Goal: Information Seeking & Learning: Understand process/instructions

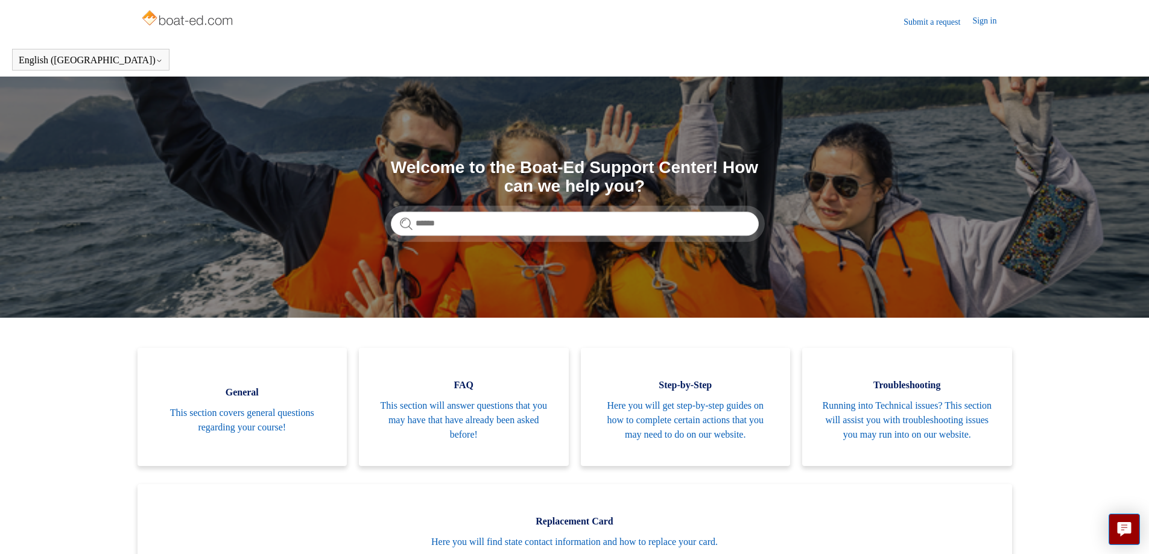
click at [920, 25] on link "Submit a request" at bounding box center [938, 22] width 69 height 13
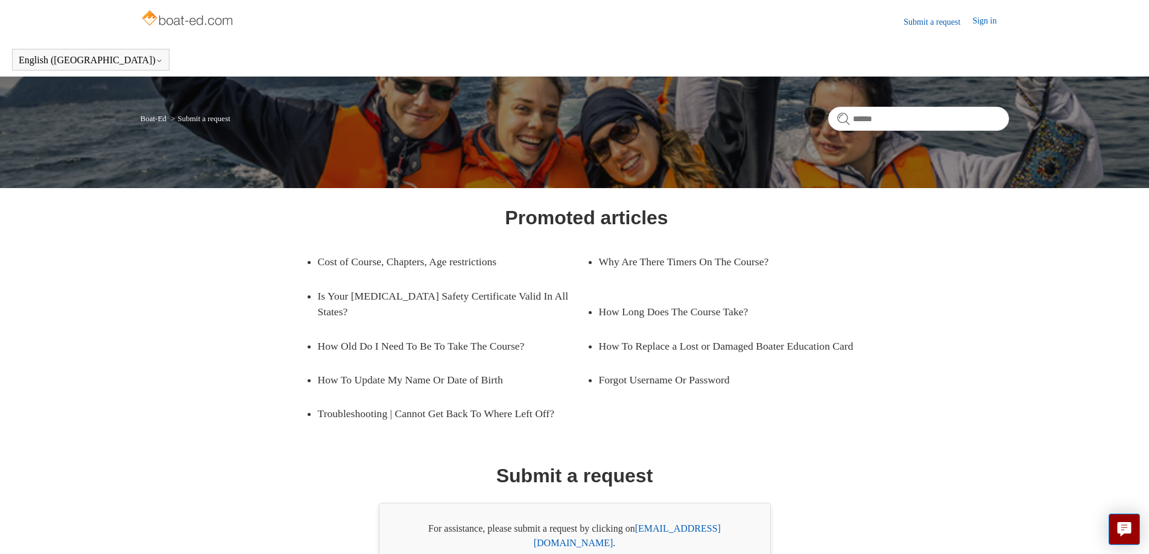
scroll to position [64, 0]
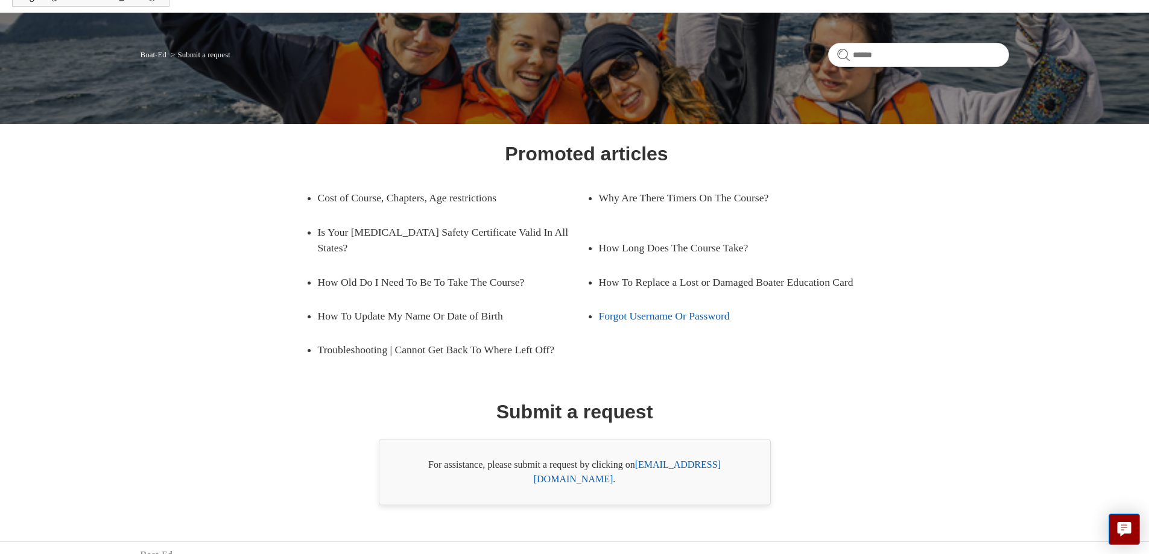
click at [704, 314] on link "Forgot Username Or Password" at bounding box center [724, 316] width 251 height 34
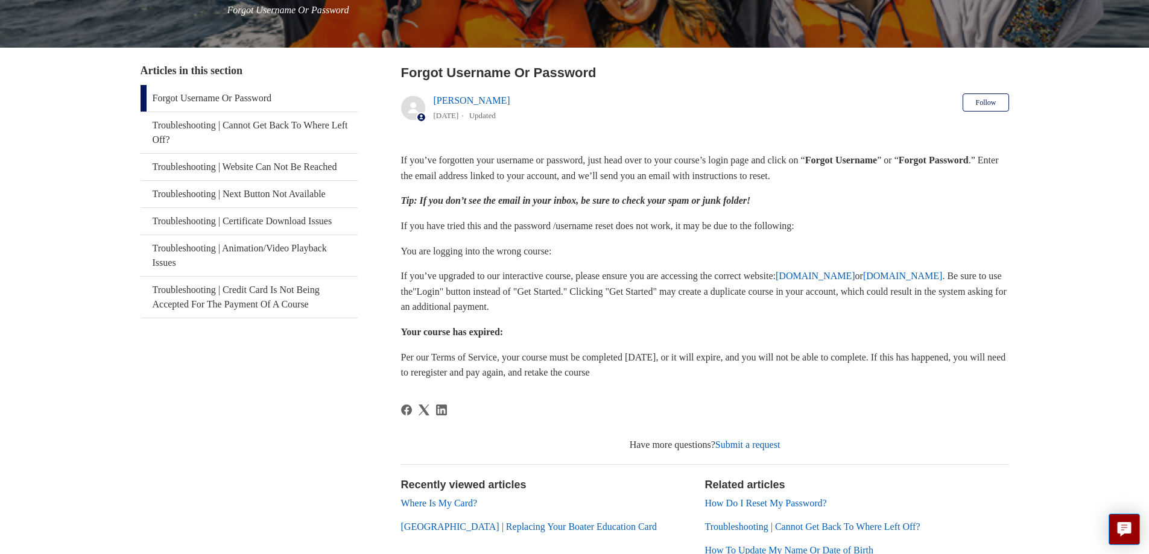
scroll to position [181, 0]
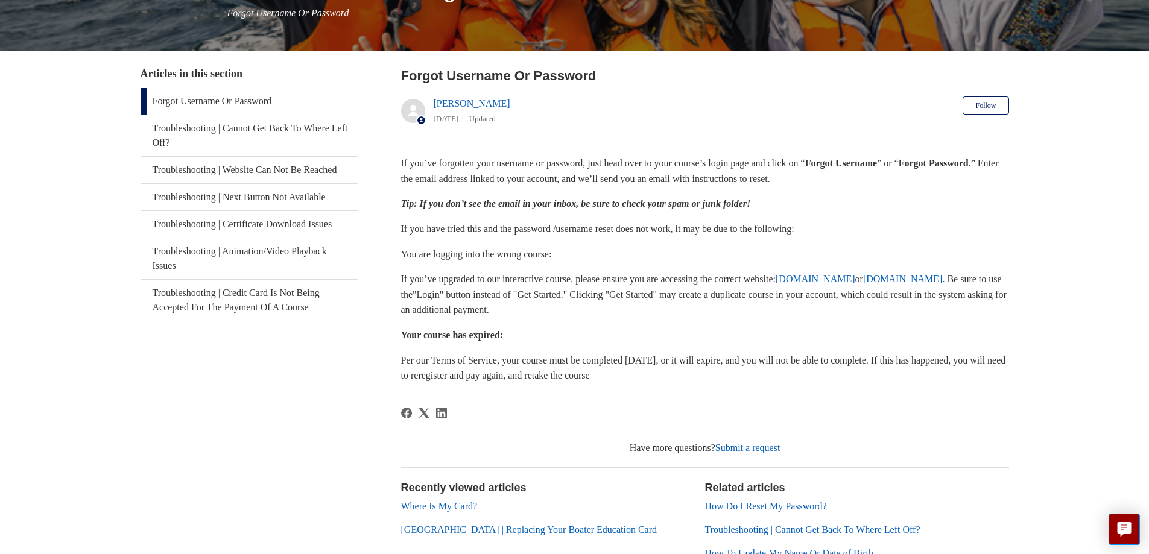
click at [863, 284] on link "www.ilearntoboat.com" at bounding box center [903, 279] width 80 height 10
click at [457, 103] on link "Liem Nguyen" at bounding box center [472, 103] width 77 height 10
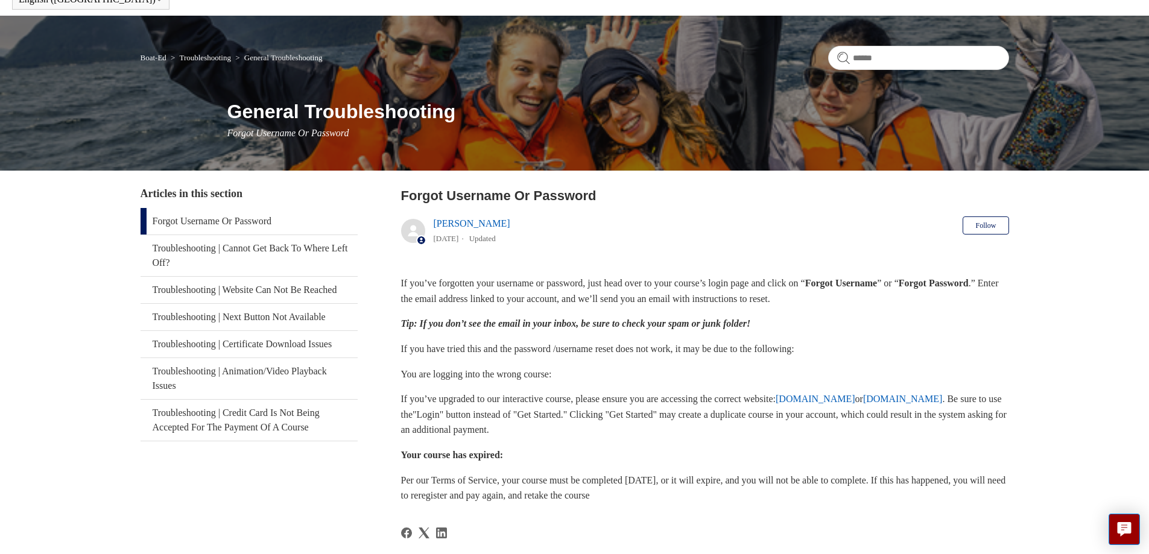
scroll to position [0, 0]
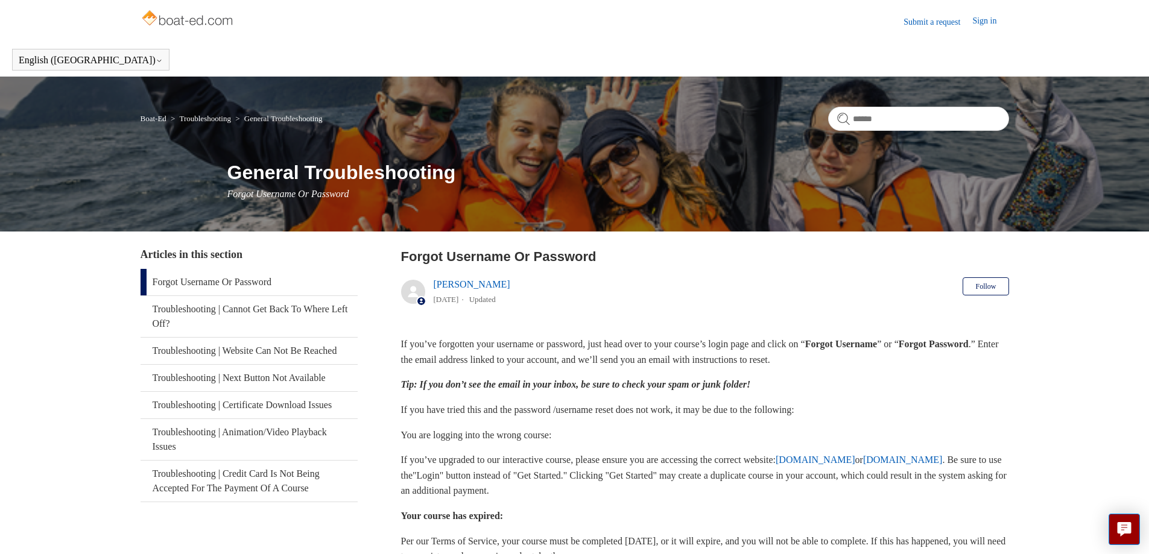
click at [170, 21] on img at bounding box center [189, 19] width 96 height 24
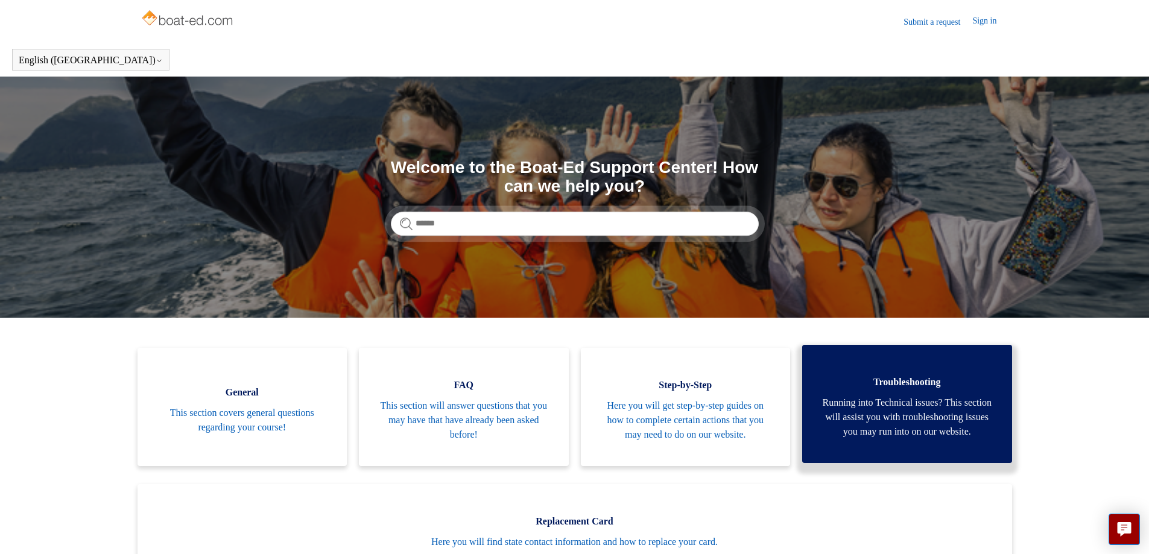
click at [908, 430] on span "Running into Technical issues? This section will assist you with troubleshootin…" at bounding box center [908, 417] width 174 height 43
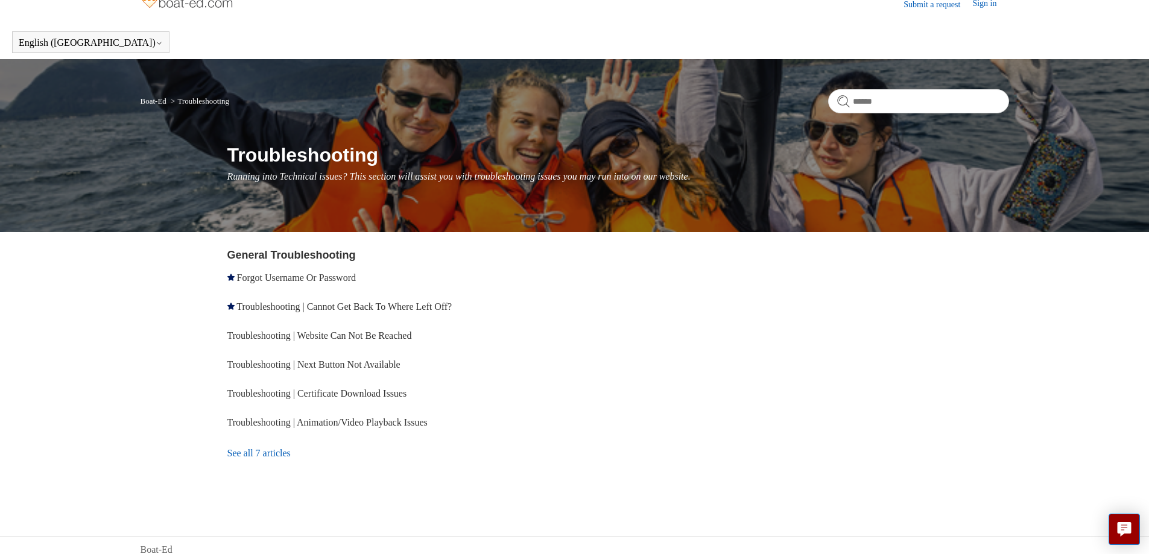
scroll to position [27, 0]
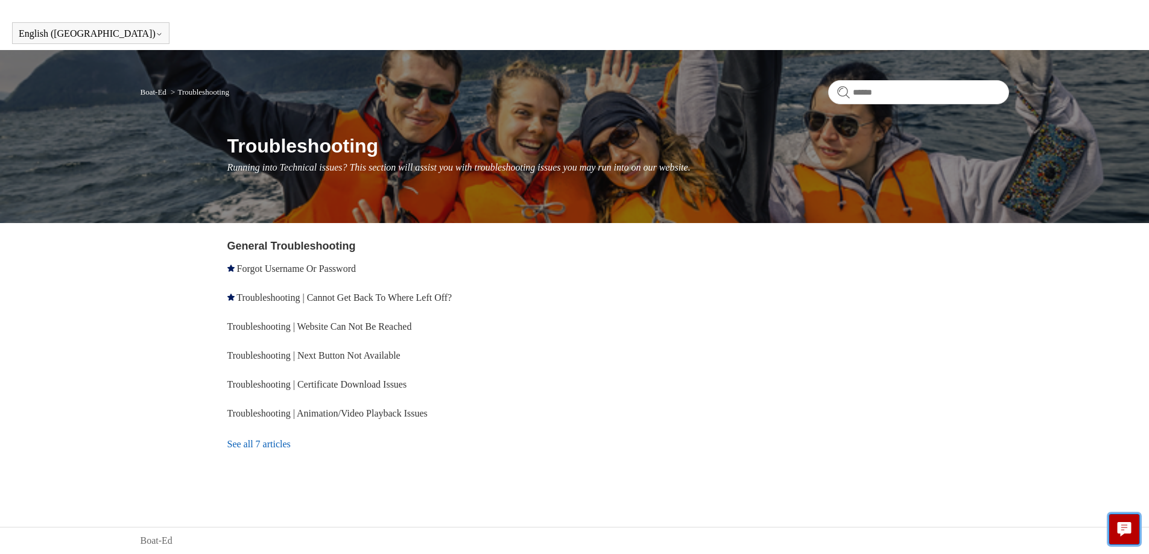
click at [1125, 532] on icon "Live chat" at bounding box center [1125, 528] width 14 height 11
click at [897, 540] on body "Skip to main content Submit a request Sign in English ([GEOGRAPHIC_DATA]) Españ…" at bounding box center [574, 263] width 1149 height 581
